Goal: Transaction & Acquisition: Book appointment/travel/reservation

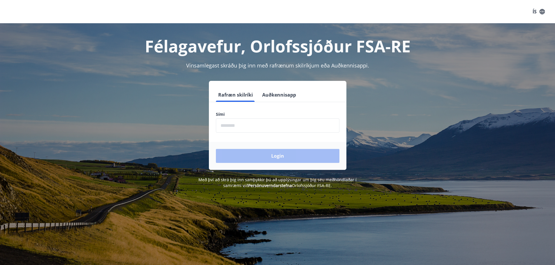
click at [246, 130] on input "phone" at bounding box center [278, 126] width 124 height 14
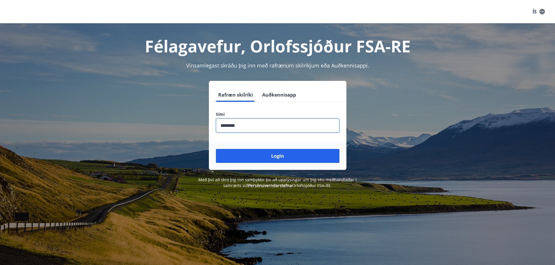
type input "********"
click at [216, 149] on button "Login" at bounding box center [278, 156] width 124 height 14
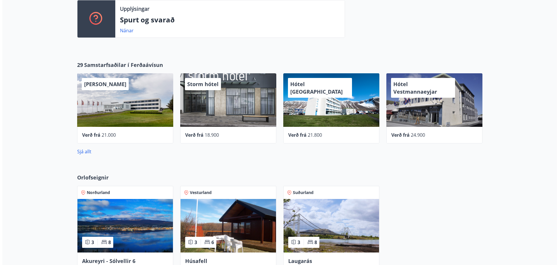
scroll to position [204, 0]
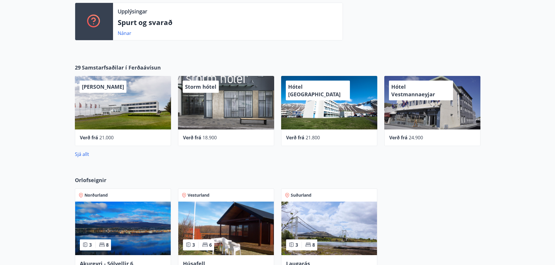
click at [249, 105] on div "Storm hótel" at bounding box center [226, 103] width 96 height 54
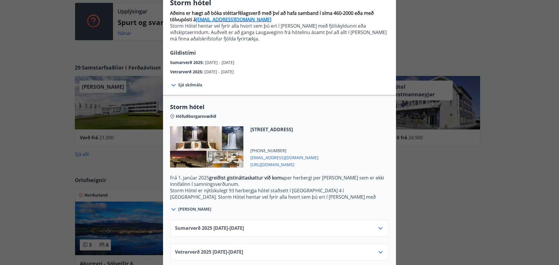
scroll to position [61, 0]
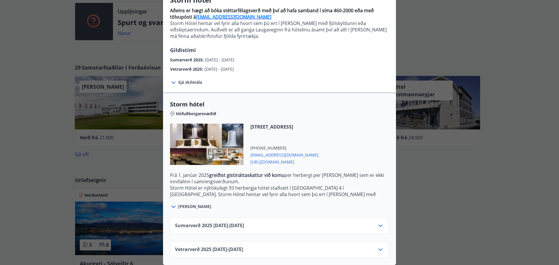
click at [464, 180] on div "Storm hótel Aðeins er hægt að bóka stéttarfélagsverð með því að hafa samband í …" at bounding box center [279, 76] width 559 height 265
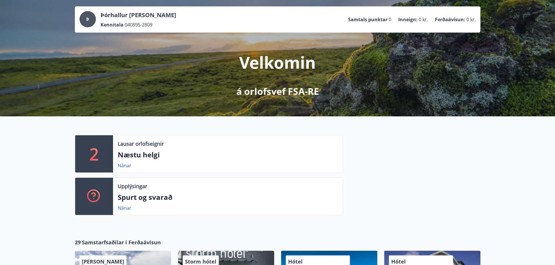
scroll to position [0, 0]
